Goal: Task Accomplishment & Management: Complete application form

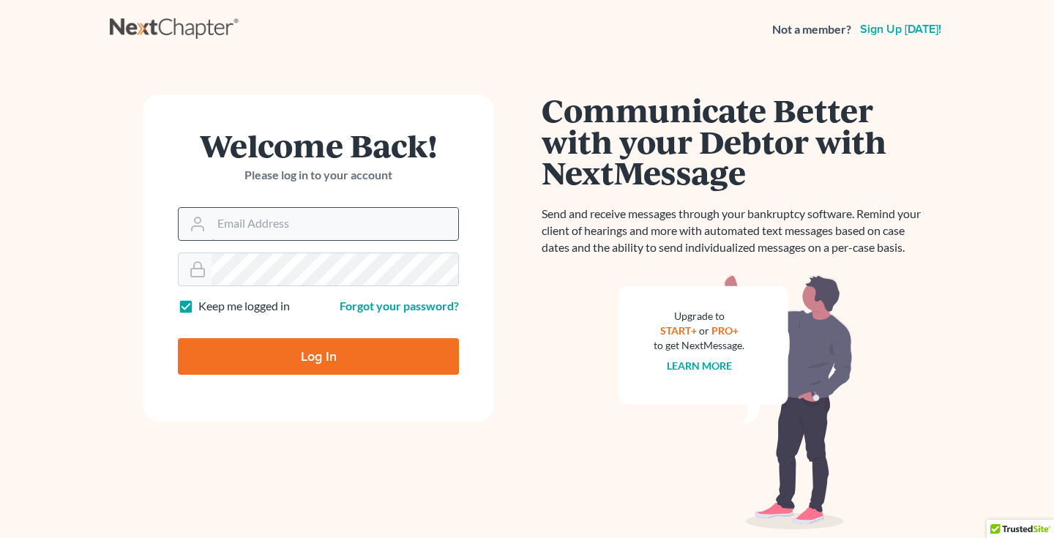
click at [352, 229] on input "Email Address" at bounding box center [335, 224] width 247 height 32
paste input "[EMAIL_ADDRESS][DOMAIN_NAME]"
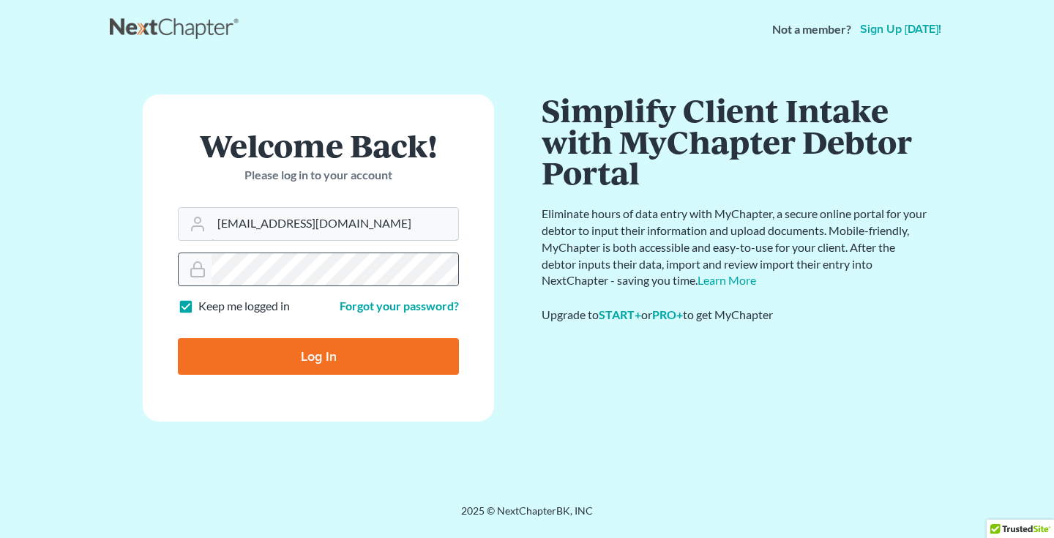
type input "[EMAIL_ADDRESS][DOMAIN_NAME]"
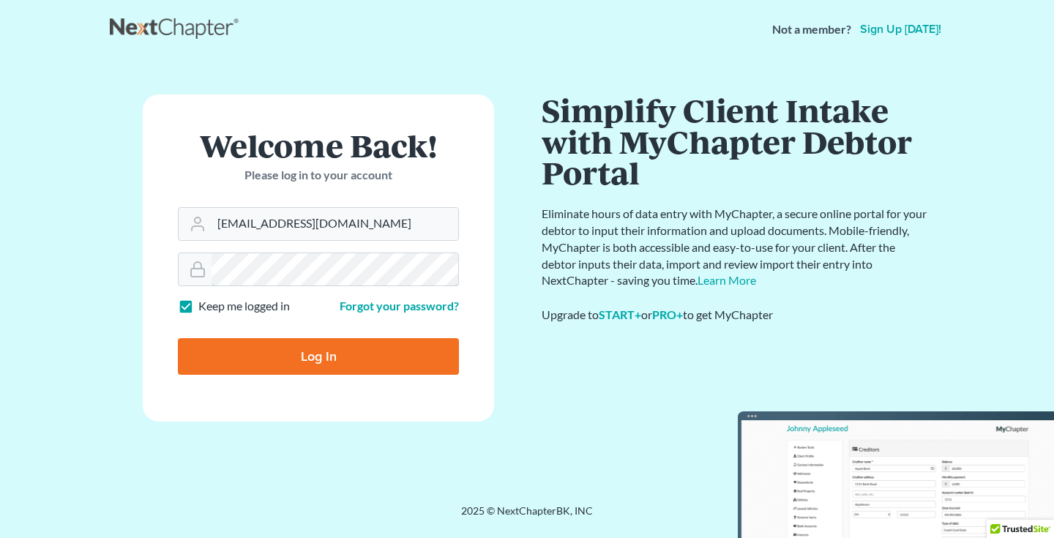
click at [318, 355] on input "Log In" at bounding box center [318, 356] width 281 height 37
type input "Thinking..."
paste input "[EMAIL_ADDRESS][DOMAIN_NAME]"
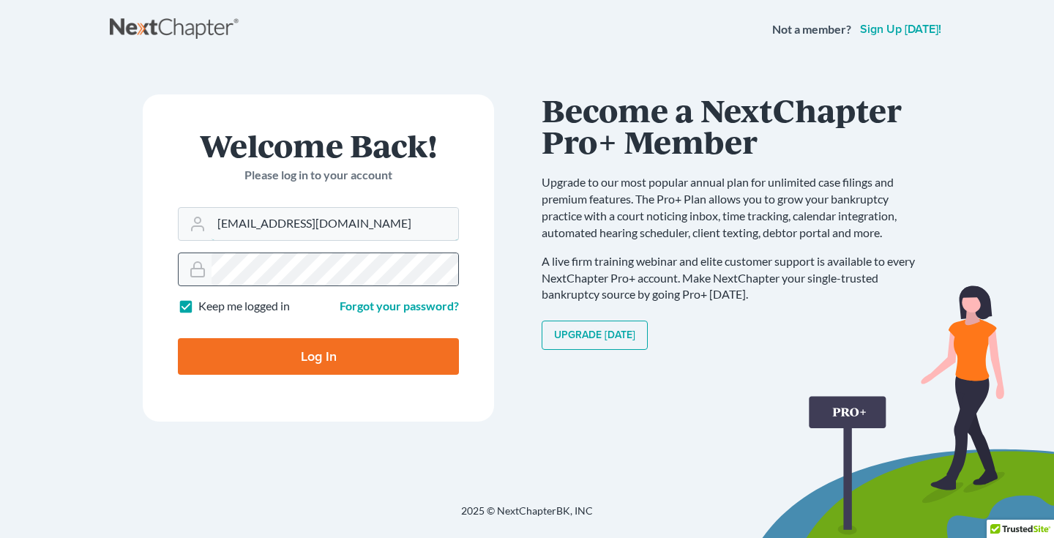
type input "[EMAIL_ADDRESS][DOMAIN_NAME]"
click at [355, 346] on input "Log In" at bounding box center [318, 356] width 281 height 37
type input "Thinking..."
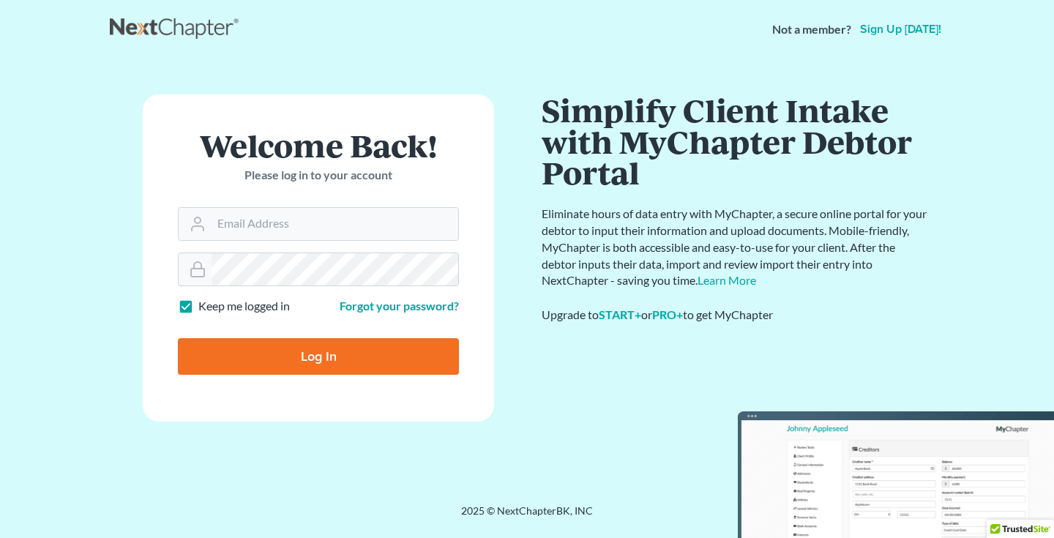
click at [867, 1] on nav "Not a member? Sign up today!" at bounding box center [527, 29] width 1054 height 59
